Goal: Task Accomplishment & Management: Complete application form

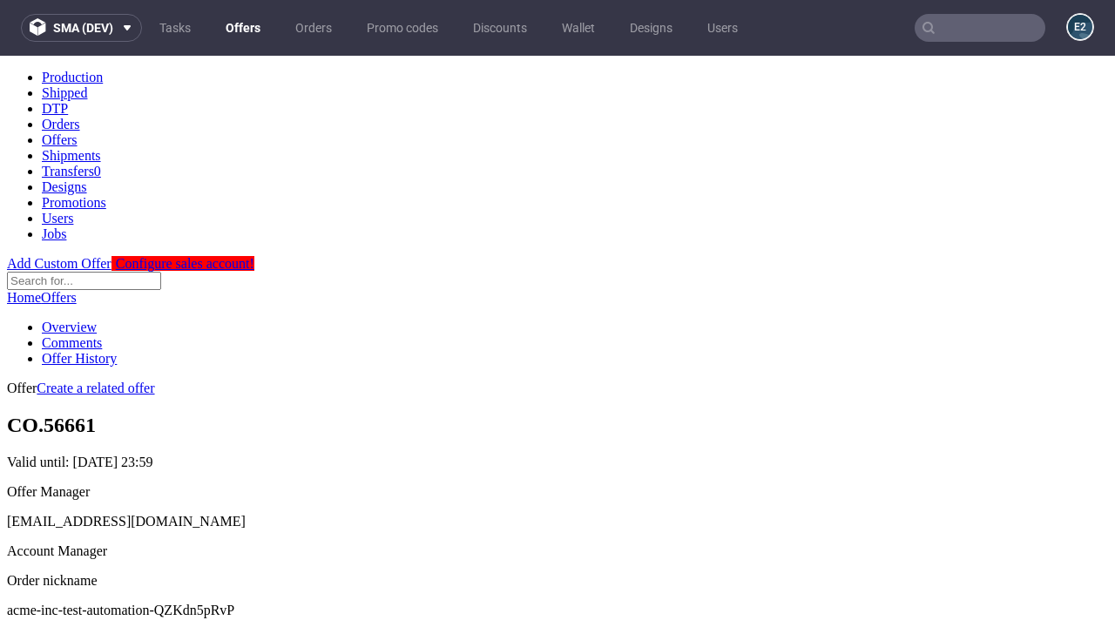
scroll to position [172, 0]
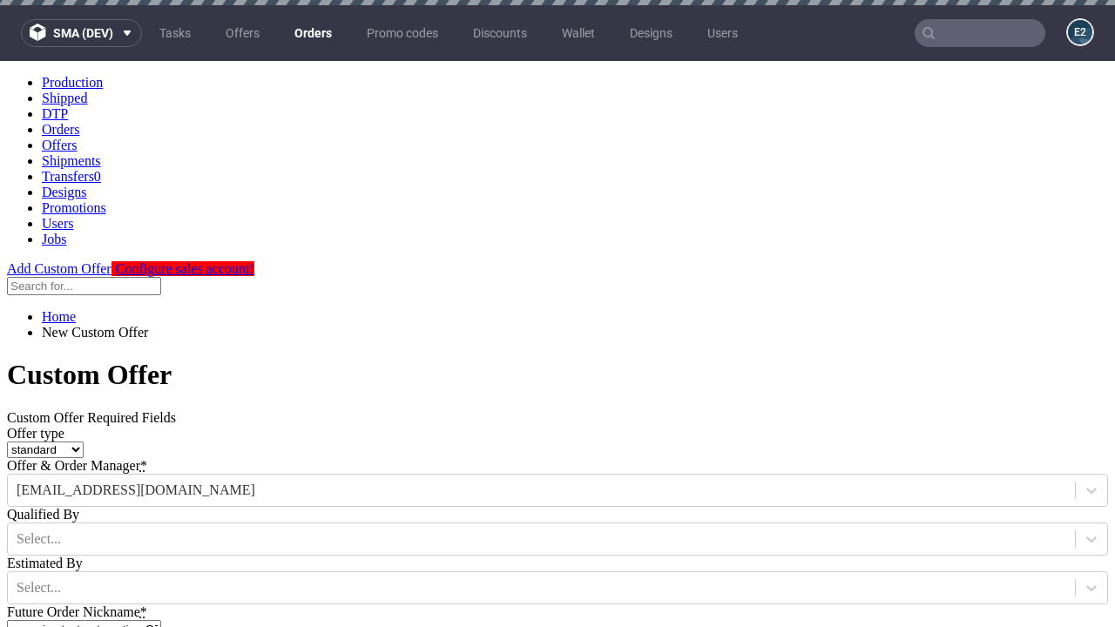
type input "acme-inc-test-automation-QZKdn5pRvP"
type input "2025-09-01"
type input "e2e-user-WCYx4nSUO3@test.com"
select select "gb"
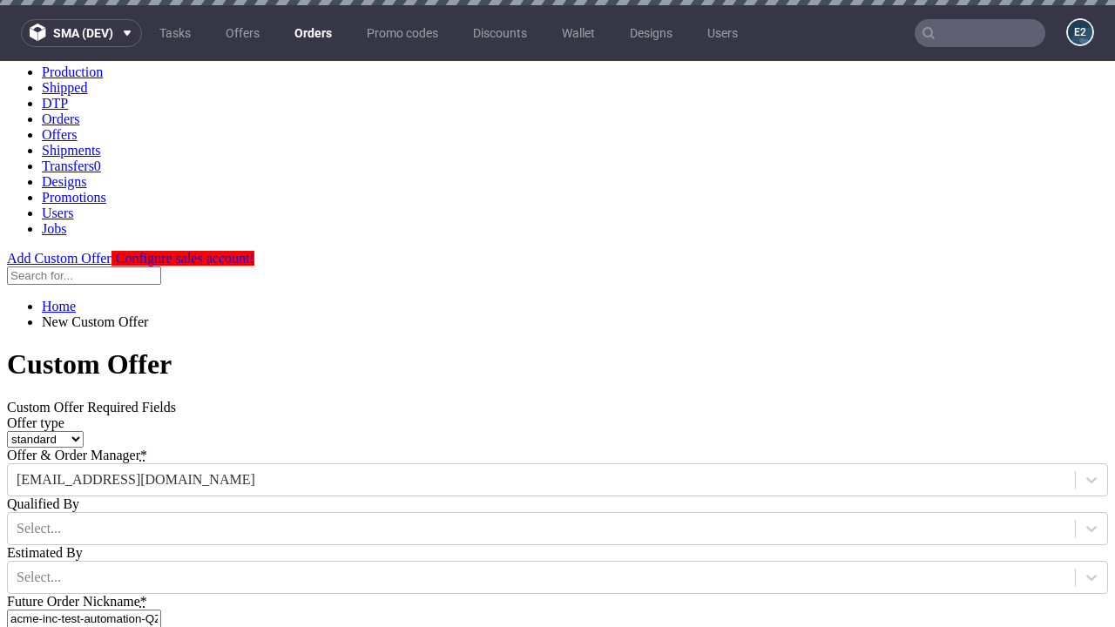
scroll to position [5, 0]
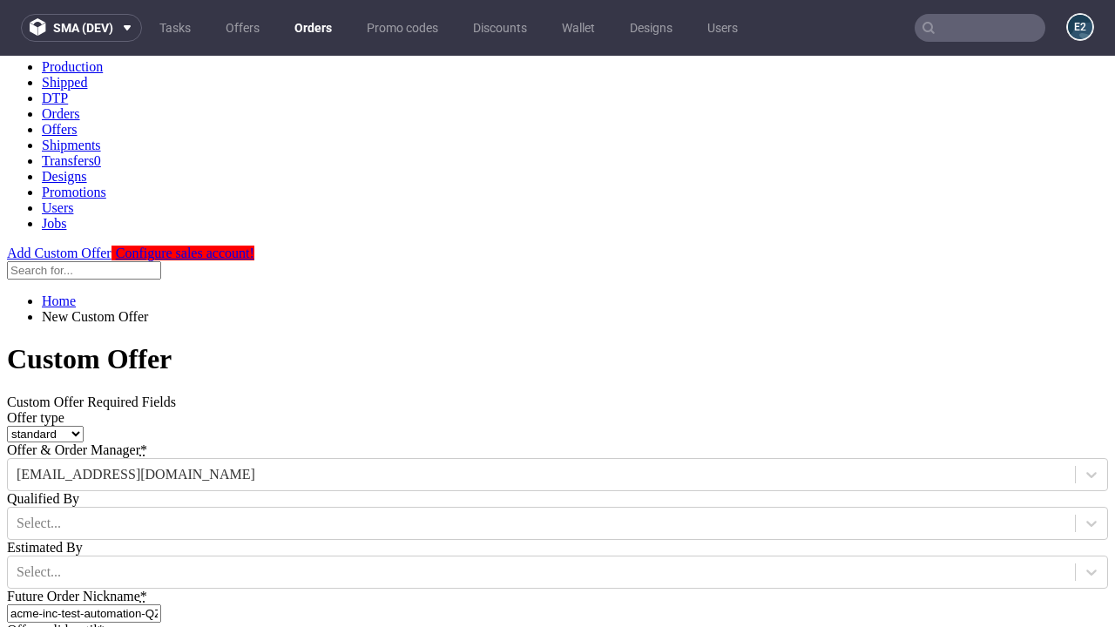
type input "e2e-user-WCYx4nSUO3@test.com"
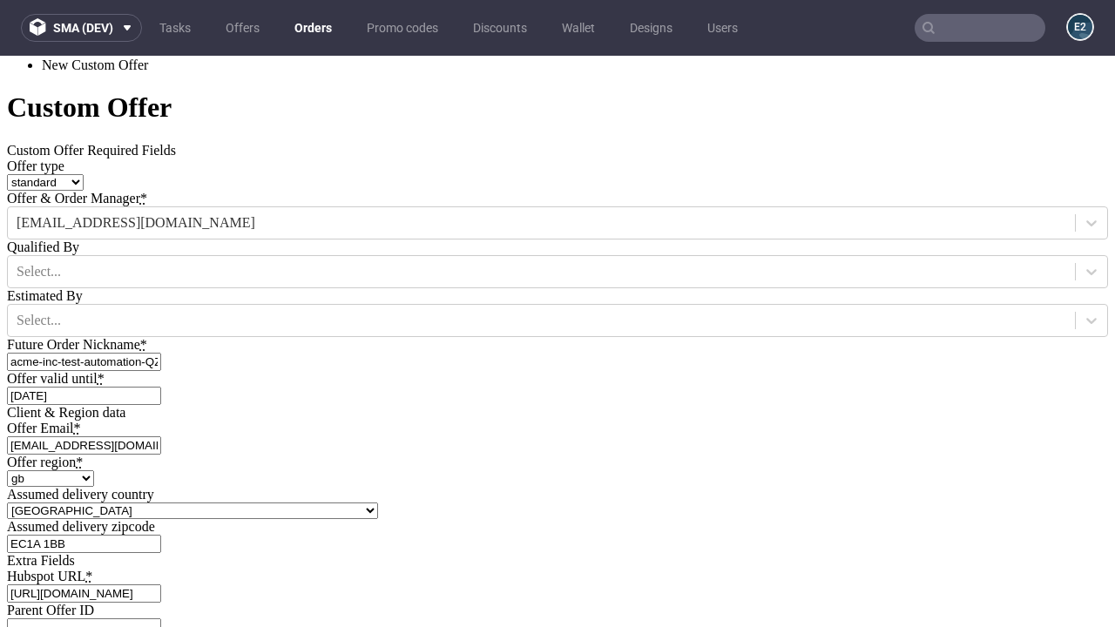
type input "[URL][DOMAIN_NAME]"
type input "Please wait..."
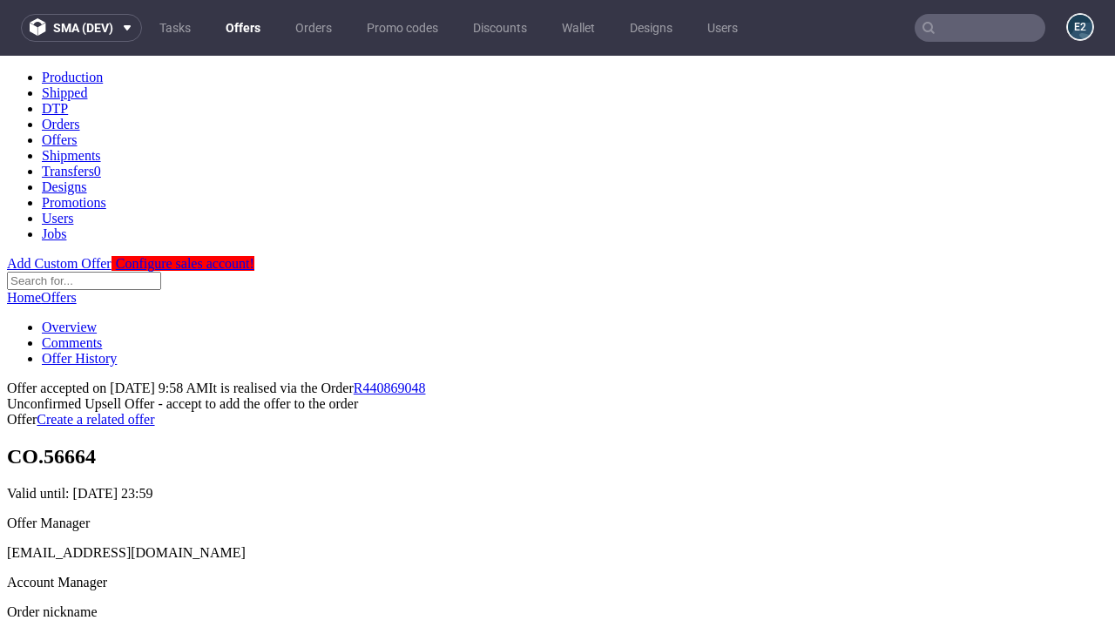
scroll to position [268, 0]
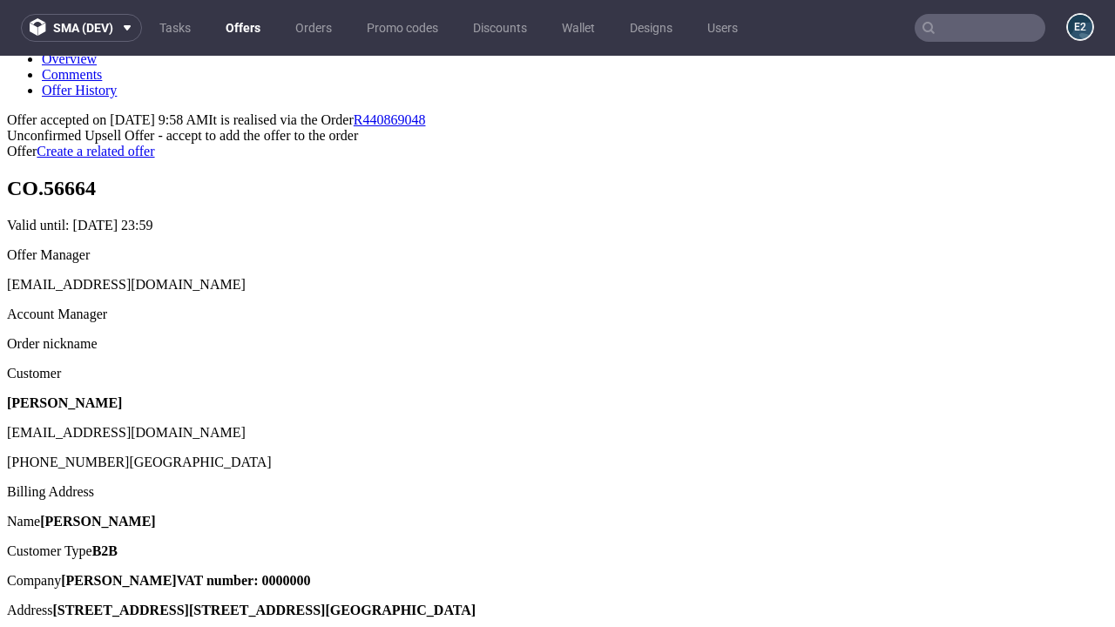
type input "In progress..."
